Goal: Information Seeking & Learning: Learn about a topic

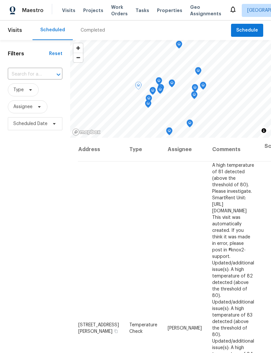
scroll to position [481, 0]
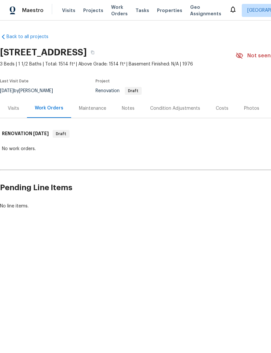
click at [14, 110] on div "Visits" at bounding box center [13, 108] width 11 height 7
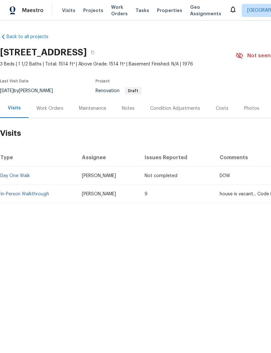
click at [32, 195] on link "In-Person Walkthrough" at bounding box center [24, 194] width 49 height 5
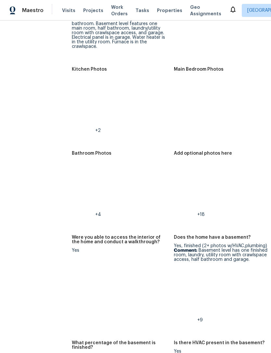
scroll to position [1054, 7]
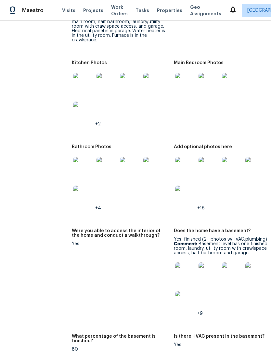
click at [175, 264] on img at bounding box center [185, 272] width 21 height 21
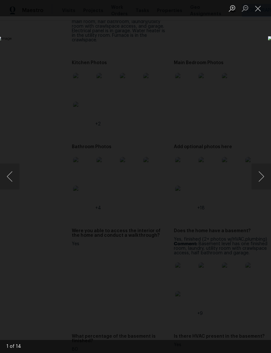
click at [262, 179] on button "Next image" at bounding box center [262, 176] width 20 height 26
click at [260, 176] on button "Next image" at bounding box center [262, 176] width 20 height 26
click at [260, 175] on button "Next image" at bounding box center [262, 176] width 20 height 26
click at [260, 176] on button "Next image" at bounding box center [262, 176] width 20 height 26
click at [261, 175] on button "Next image" at bounding box center [262, 176] width 20 height 26
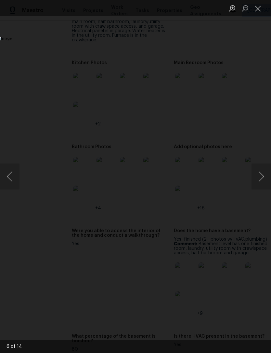
click at [261, 177] on button "Next image" at bounding box center [262, 176] width 20 height 26
click at [260, 178] on button "Next image" at bounding box center [262, 176] width 20 height 26
click at [20, 180] on img "Lightbox" at bounding box center [105, 176] width 216 height 280
click at [18, 184] on button "Previous image" at bounding box center [10, 176] width 20 height 26
click at [178, 221] on img "Lightbox" at bounding box center [105, 176] width 216 height 280
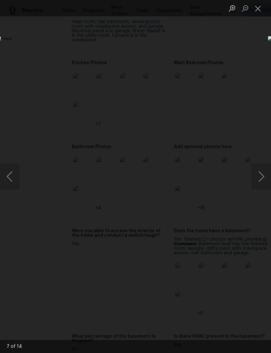
click at [260, 177] on button "Next image" at bounding box center [262, 176] width 20 height 26
click at [263, 176] on button "Next image" at bounding box center [262, 176] width 20 height 26
click at [261, 177] on button "Next image" at bounding box center [262, 176] width 20 height 26
click at [263, 176] on button "Next image" at bounding box center [262, 176] width 20 height 26
click at [261, 177] on button "Next image" at bounding box center [262, 176] width 20 height 26
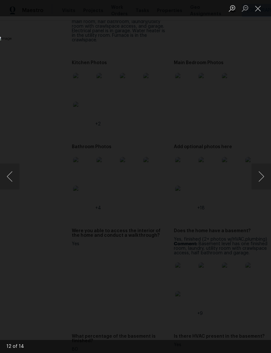
click at [260, 174] on button "Next image" at bounding box center [262, 176] width 20 height 26
click at [261, 175] on button "Next image" at bounding box center [262, 176] width 20 height 26
click at [260, 9] on button "Close lightbox" at bounding box center [258, 8] width 13 height 11
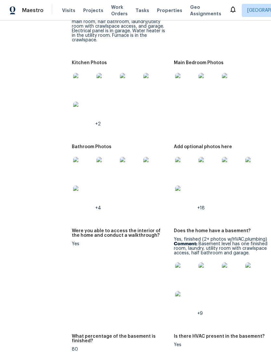
click at [73, 73] on img at bounding box center [83, 83] width 21 height 21
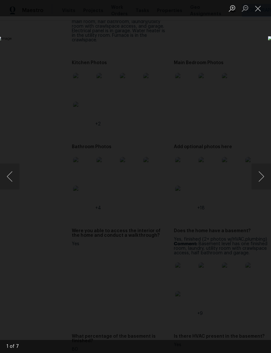
click at [263, 181] on button "Next image" at bounding box center [262, 176] width 20 height 26
click at [261, 181] on button "Next image" at bounding box center [262, 176] width 20 height 26
click at [262, 167] on button "Next image" at bounding box center [262, 176] width 20 height 26
click at [11, 183] on button "Previous image" at bounding box center [10, 176] width 20 height 26
click at [262, 9] on button "Close lightbox" at bounding box center [258, 8] width 13 height 11
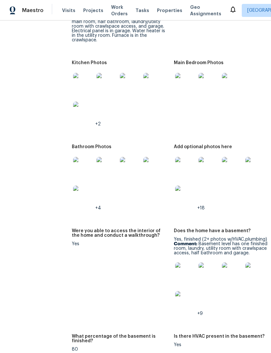
click at [175, 262] on img at bounding box center [185, 272] width 21 height 21
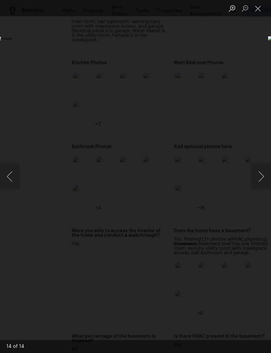
click at [9, 181] on button "Previous image" at bounding box center [10, 176] width 20 height 26
click at [9, 174] on button "Previous image" at bounding box center [10, 176] width 20 height 26
click at [11, 177] on button "Previous image" at bounding box center [10, 176] width 20 height 26
click at [11, 180] on button "Previous image" at bounding box center [10, 176] width 20 height 26
click at [12, 180] on button "Previous image" at bounding box center [10, 176] width 20 height 26
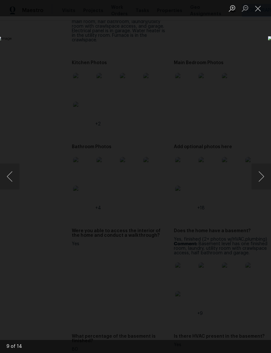
click at [8, 181] on button "Previous image" at bounding box center [10, 176] width 20 height 26
click at [9, 180] on button "Previous image" at bounding box center [10, 176] width 20 height 26
click at [11, 182] on button "Previous image" at bounding box center [10, 176] width 20 height 26
click at [7, 179] on button "Previous image" at bounding box center [10, 176] width 20 height 26
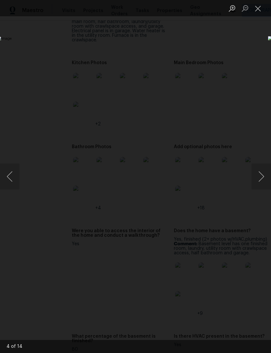
click at [11, 175] on button "Previous image" at bounding box center [10, 176] width 20 height 26
click at [15, 183] on button "Previous image" at bounding box center [10, 176] width 20 height 26
click at [8, 173] on button "Previous image" at bounding box center [10, 176] width 20 height 26
